Goal: Find contact information: Find contact information

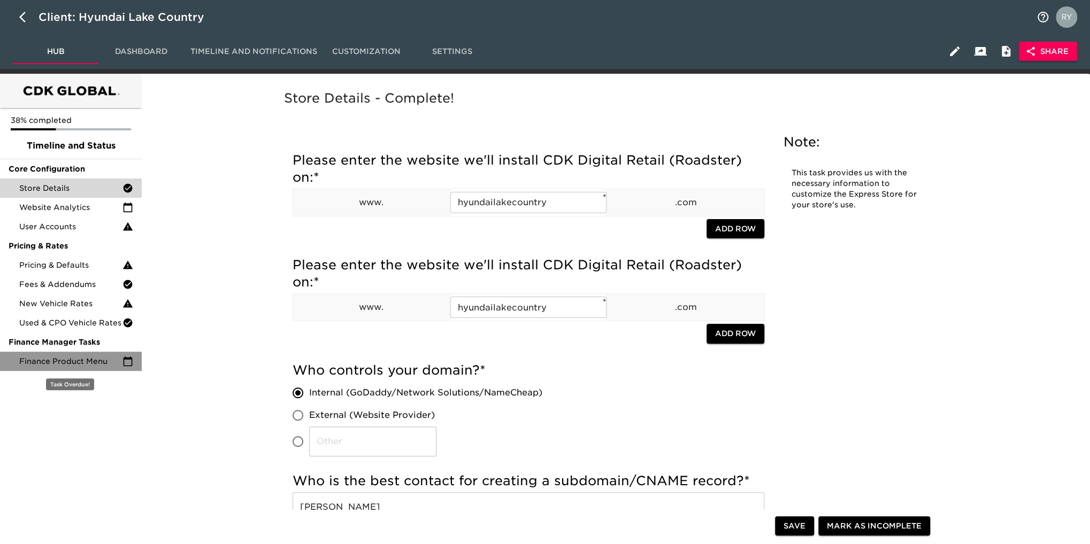
click at [36, 364] on span "Finance Product Menu" at bounding box center [70, 361] width 103 height 11
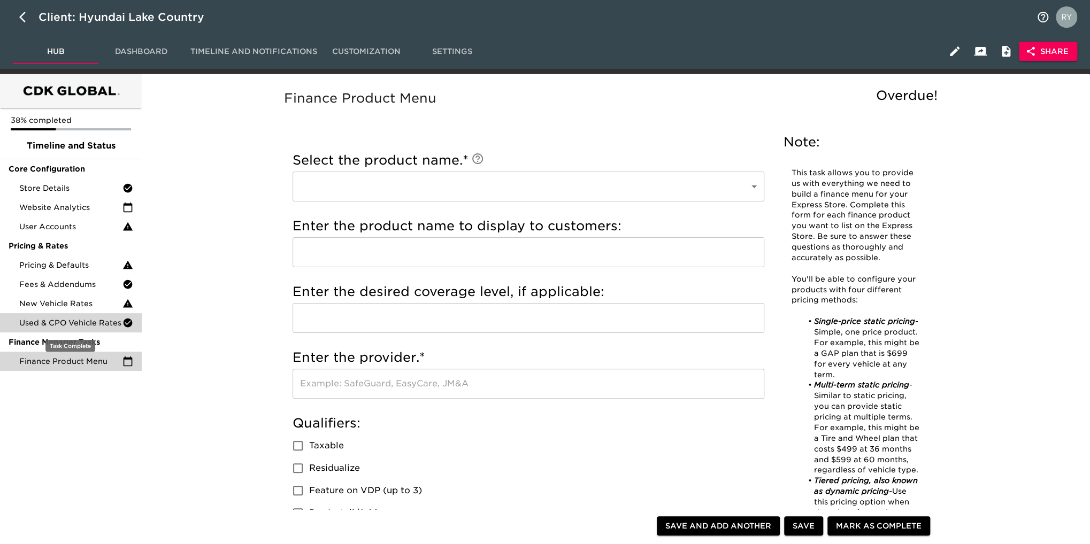
click at [33, 323] on span "Used & CPO Vehicle Rates" at bounding box center [70, 323] width 103 height 11
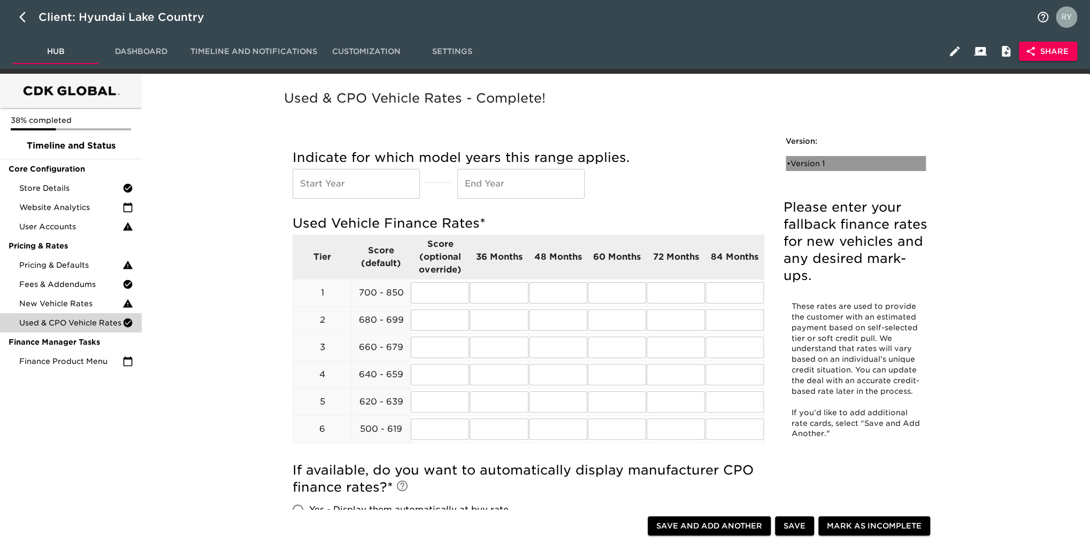
click at [808, 162] on div "• Version 1" at bounding box center [848, 163] width 123 height 11
radio input "true"
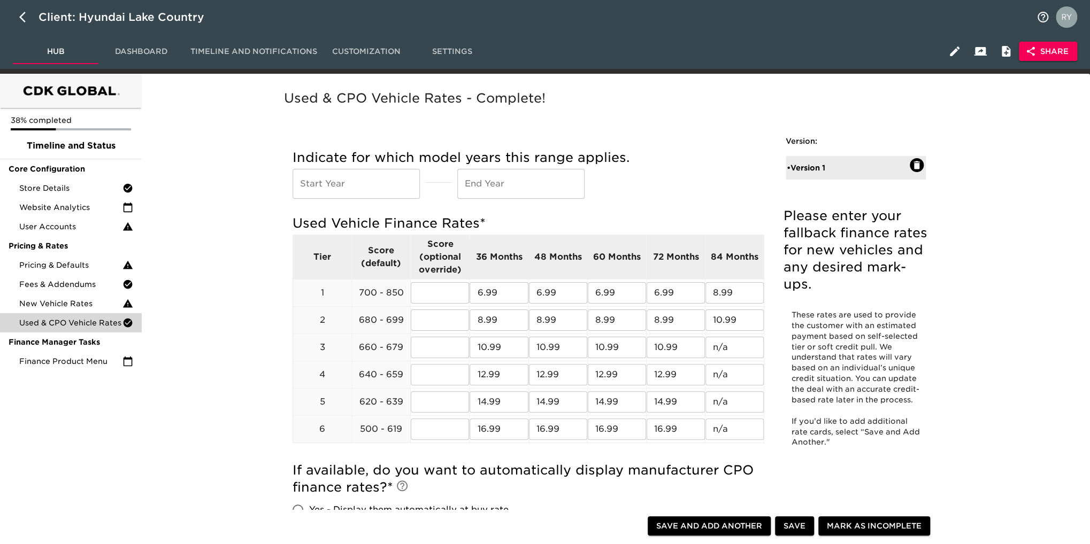
click at [727, 148] on div "Indicate for which model years this range applies. Start Year Start Year End Ye…" at bounding box center [529, 177] width 472 height 66
click at [23, 17] on icon "button" at bounding box center [25, 17] width 13 height 13
select select "10"
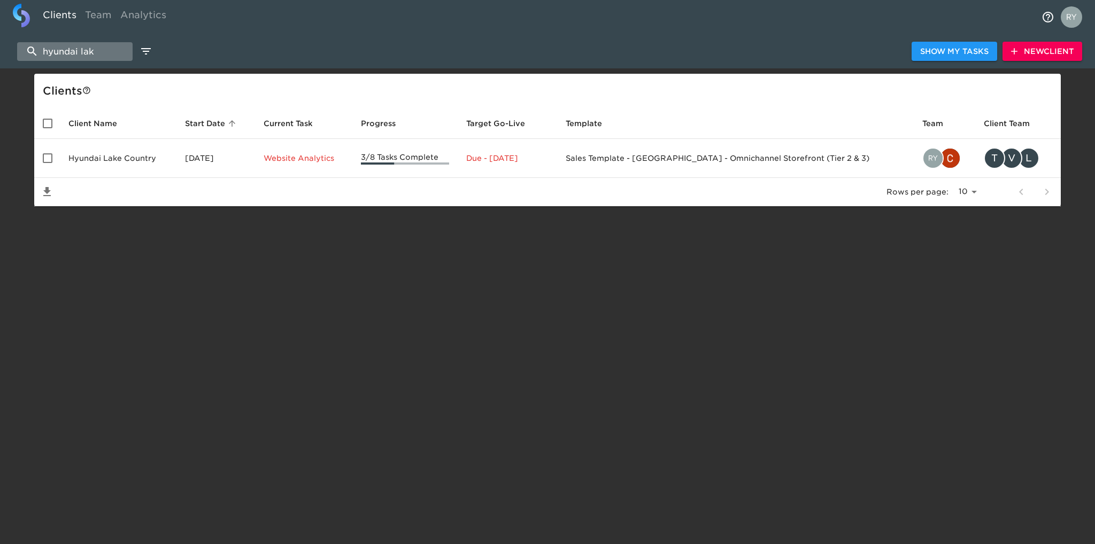
drag, startPoint x: 109, startPoint y: 48, endPoint x: 30, endPoint y: 58, distance: 79.3
click at [30, 58] on input "hyundai lak" at bounding box center [75, 51] width 116 height 19
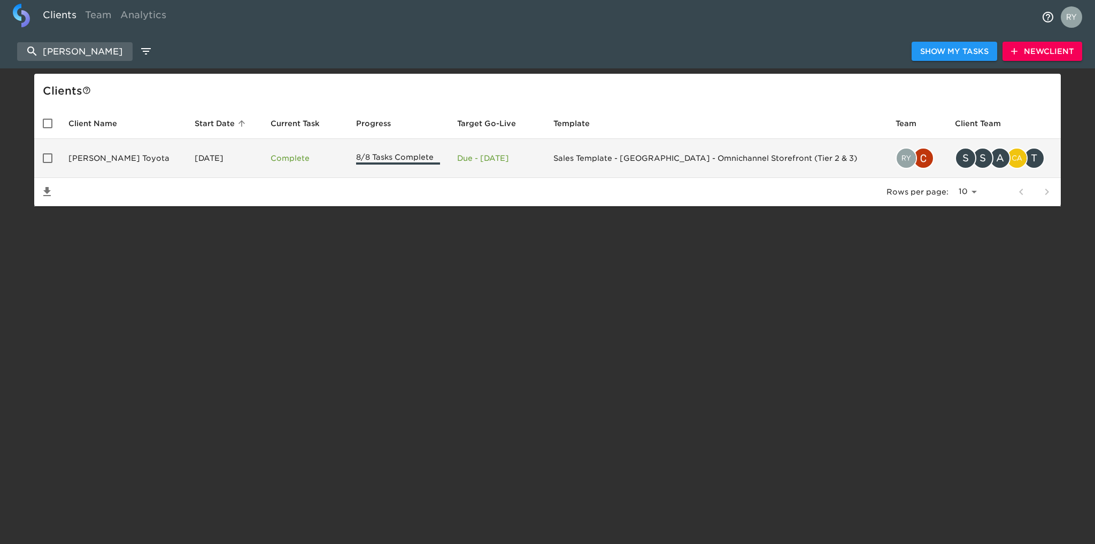
type input "[PERSON_NAME]"
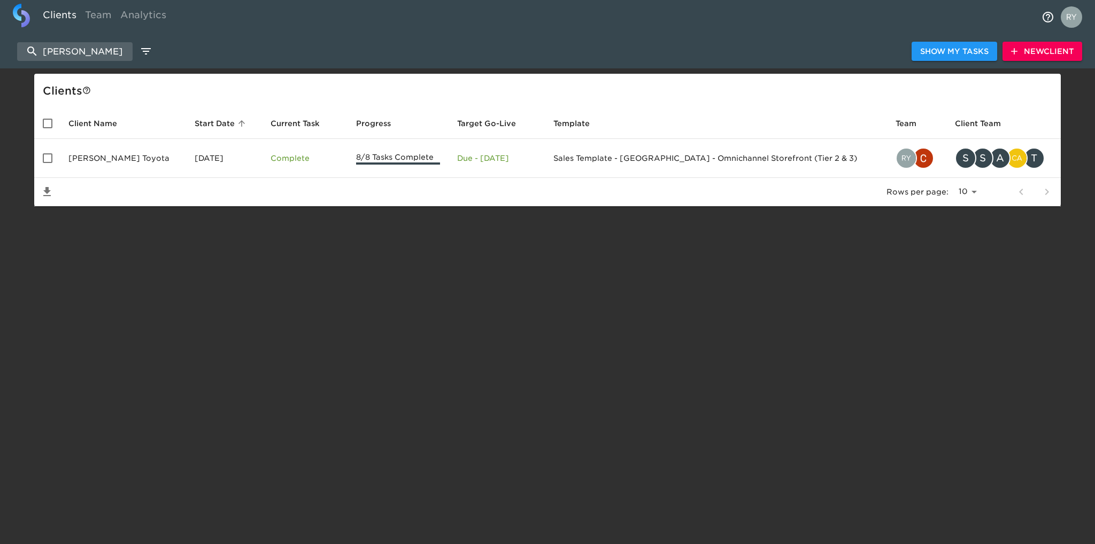
click at [103, 164] on td "[PERSON_NAME] Toyota" at bounding box center [123, 158] width 126 height 39
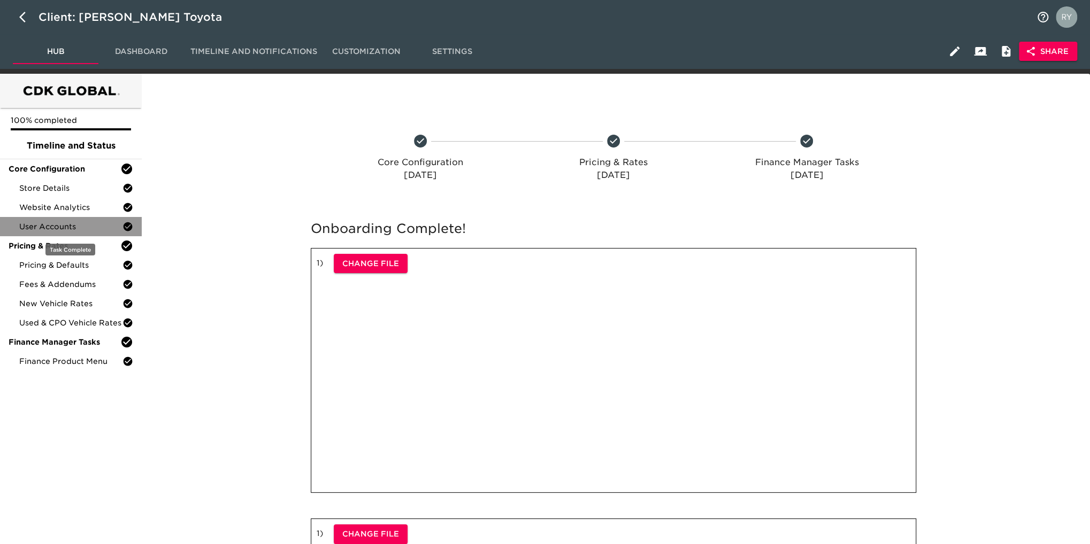
click at [76, 229] on span "User Accounts" at bounding box center [70, 226] width 103 height 11
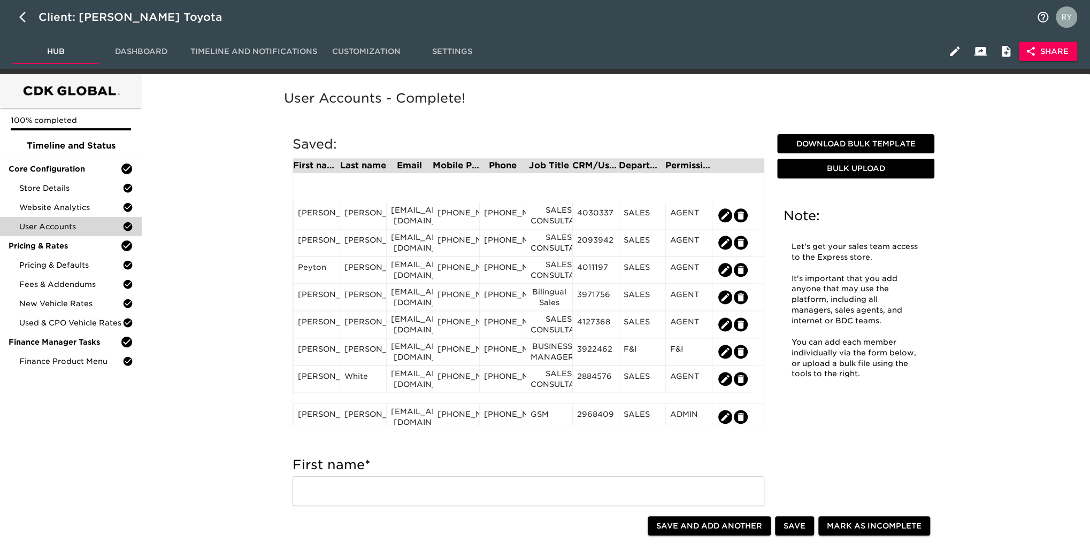
scroll to position [963, 0]
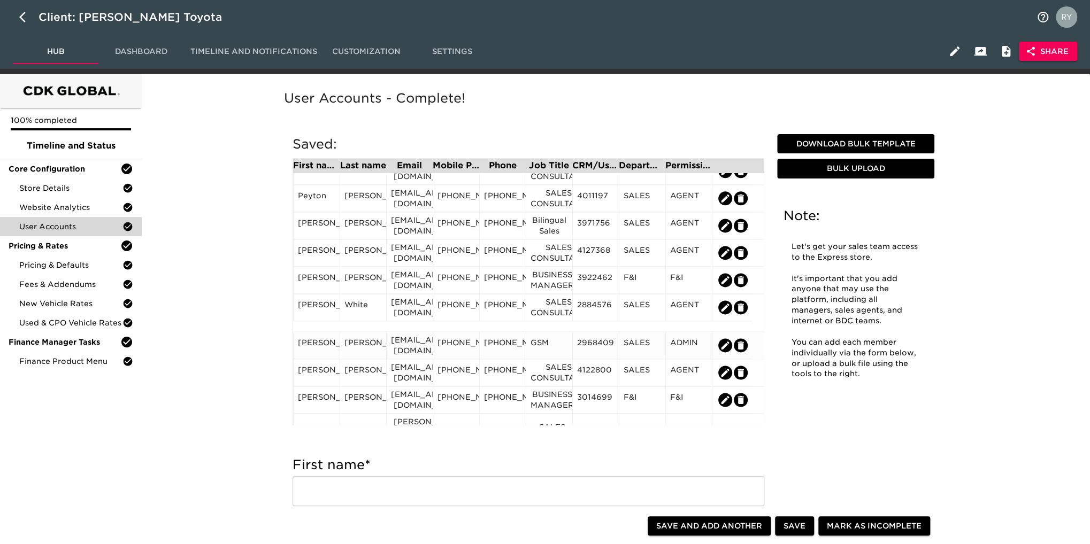
click at [406, 355] on div "[EMAIL_ADDRESS][DOMAIN_NAME]" at bounding box center [409, 345] width 47 height 27
click at [398, 344] on div "[EMAIL_ADDRESS][DOMAIN_NAME]" at bounding box center [409, 345] width 37 height 21
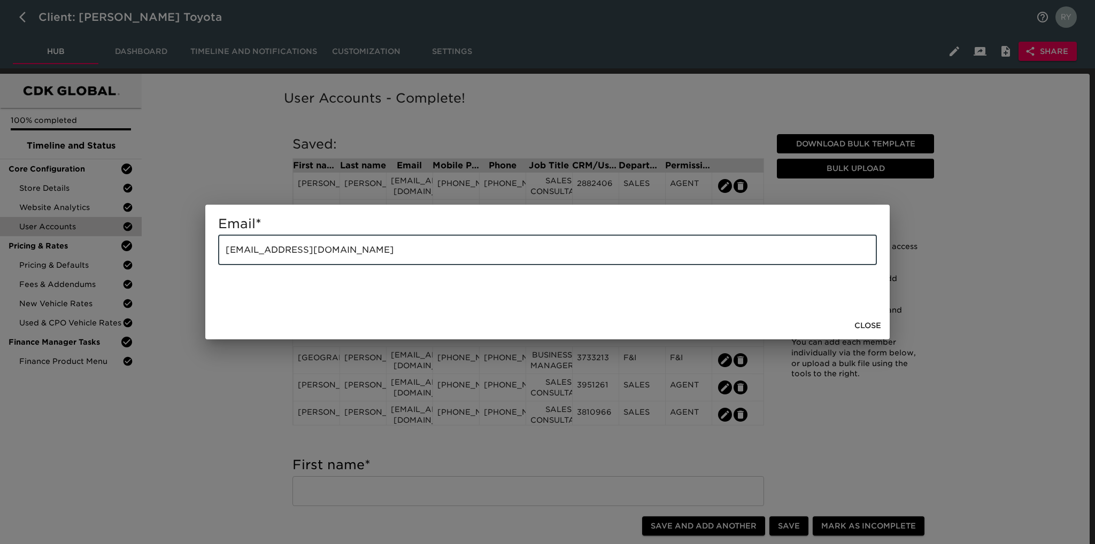
drag, startPoint x: 357, startPoint y: 250, endPoint x: 213, endPoint y: 259, distance: 143.7
click at [211, 259] on div "Email * [EMAIL_ADDRESS][DOMAIN_NAME] ​" at bounding box center [547, 258] width 685 height 107
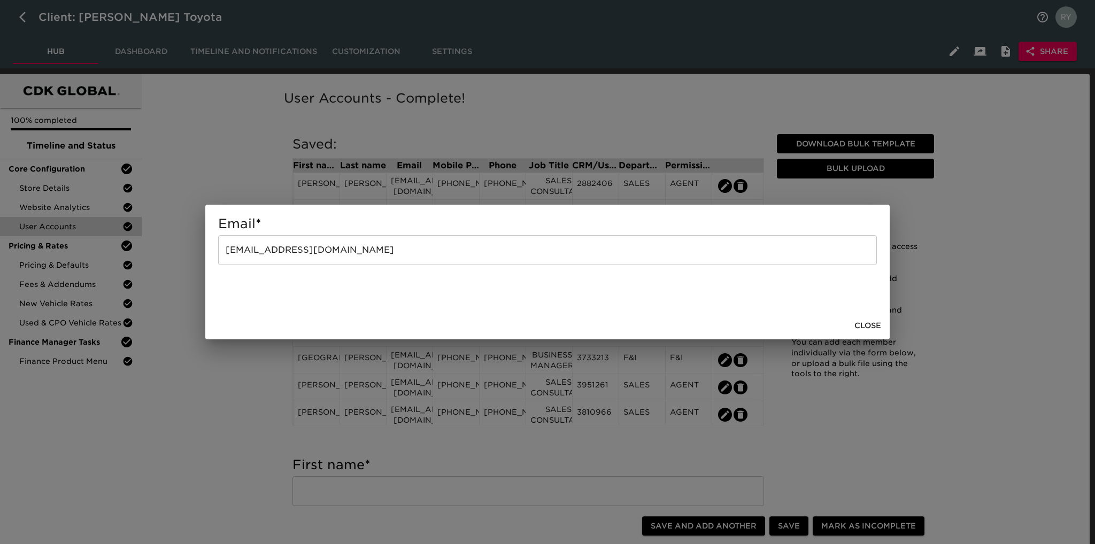
click at [229, 454] on div "Email * [EMAIL_ADDRESS][DOMAIN_NAME] ​ Close" at bounding box center [547, 272] width 1095 height 544
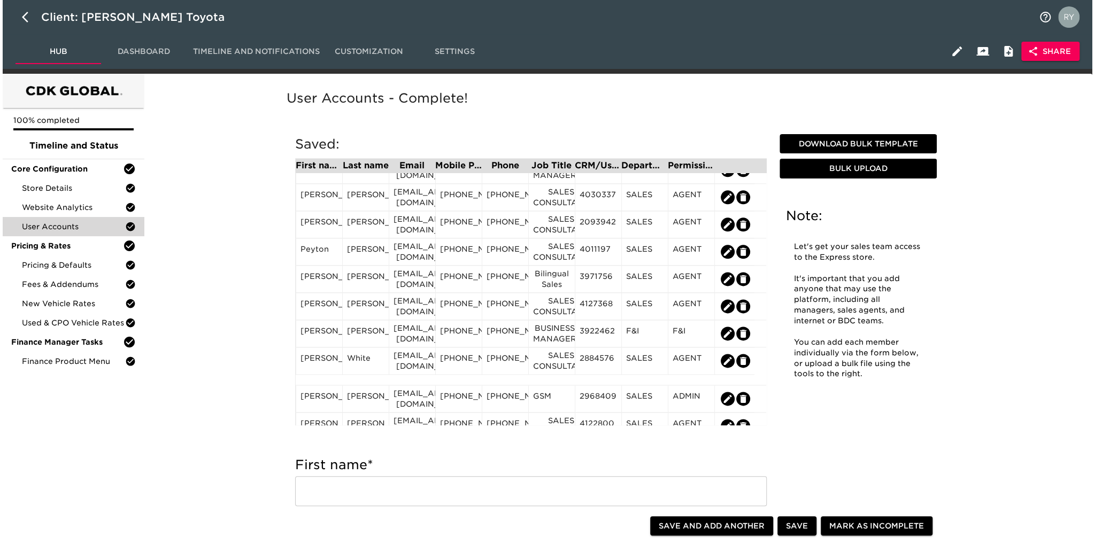
scroll to position [1016, 0]
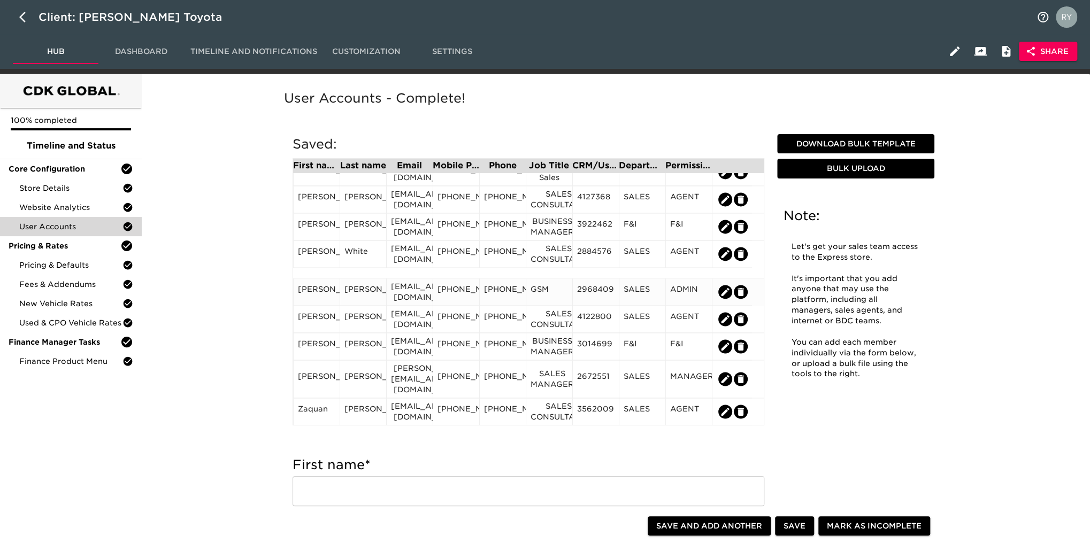
click at [470, 290] on div "[PHONE_NUMBER]" at bounding box center [455, 292] width 37 height 16
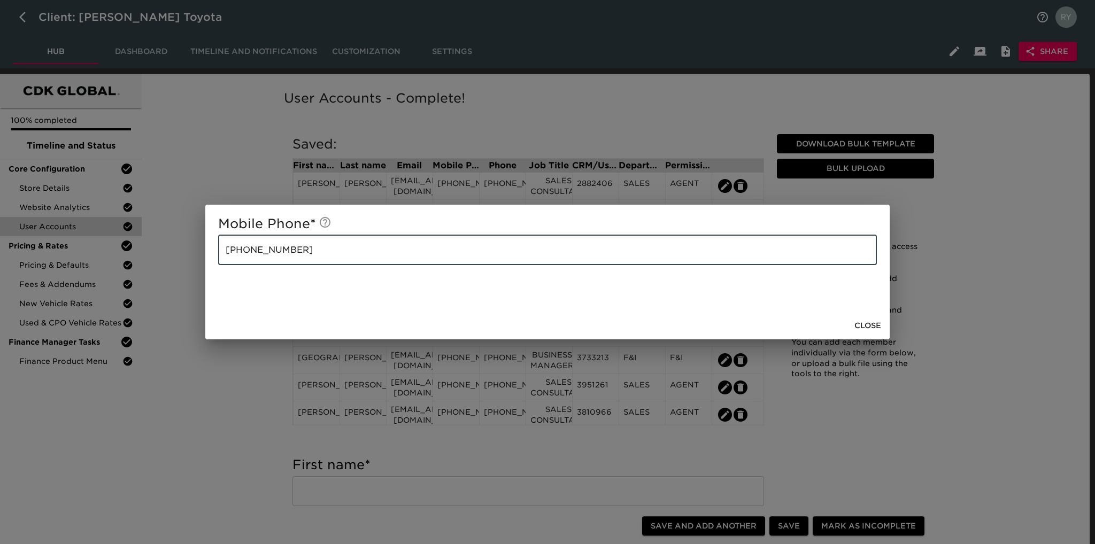
drag, startPoint x: 325, startPoint y: 255, endPoint x: 204, endPoint y: 261, distance: 120.5
click at [204, 261] on div "Mobile Phone * [PHONE_NUMBER] ​ Close" at bounding box center [547, 272] width 1095 height 544
